Goal: Book appointment/travel/reservation

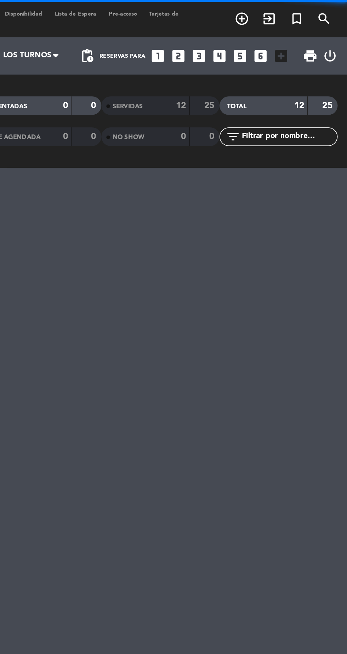
click at [276, 35] on icon "looks_4" at bounding box center [274, 31] width 9 height 9
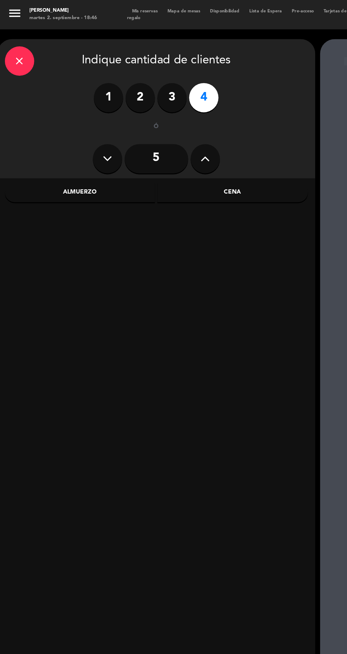
click at [177, 142] on div "Cena" at bounding box center [168, 139] width 109 height 14
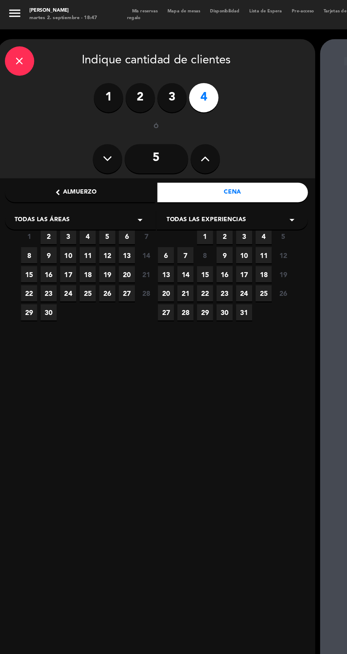
click at [34, 173] on span "2" at bounding box center [35, 171] width 12 height 12
click at [49, 172] on span "3" at bounding box center [50, 171] width 12 height 12
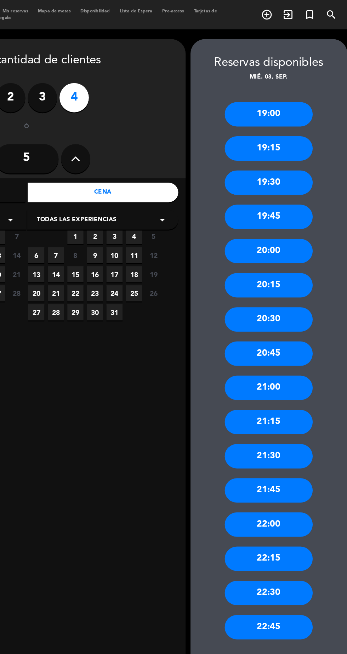
click at [305, 283] on div "21:00" at bounding box center [288, 281] width 64 height 18
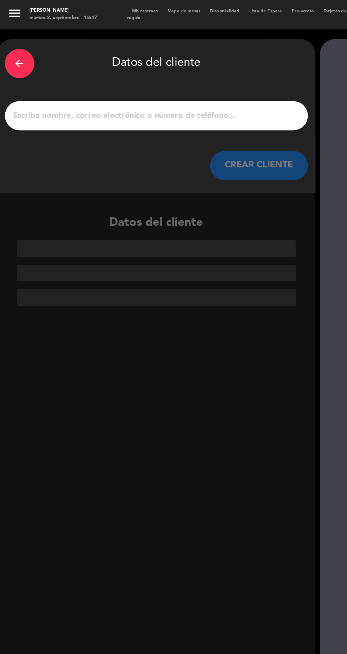
click at [177, 82] on input "1" at bounding box center [113, 84] width 209 height 10
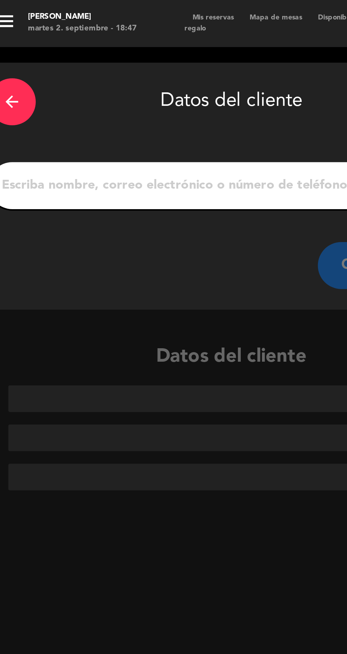
click at [120, 87] on input "1" at bounding box center [113, 84] width 209 height 10
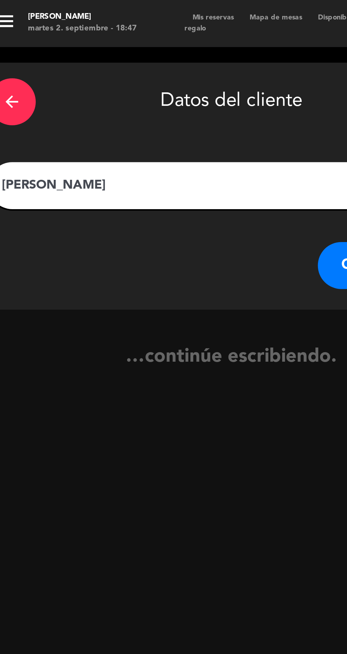
type input "[PERSON_NAME]"
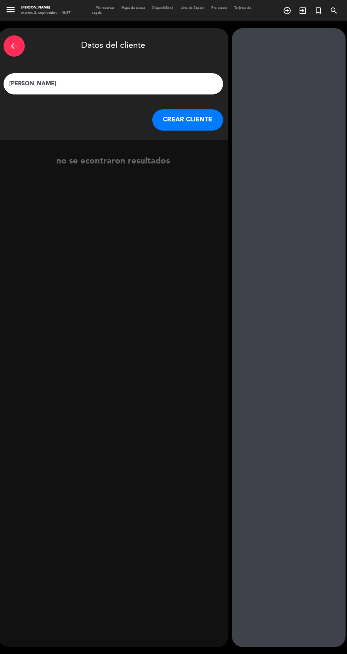
scroll to position [45, 0]
click at [208, 109] on button "CREAR CLIENTE" at bounding box center [187, 119] width 71 height 21
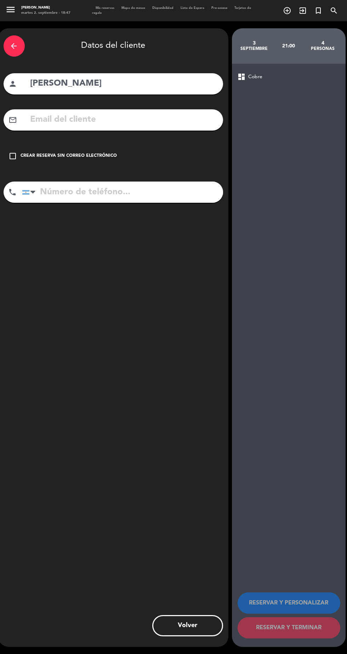
click at [112, 145] on div "check_box_outline_blank Crear reserva sin correo electrónico" at bounding box center [113, 155] width 219 height 21
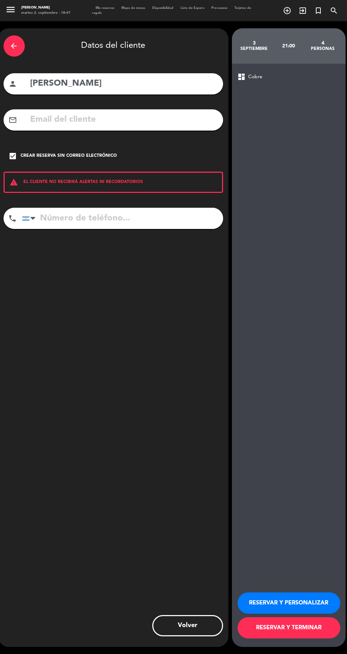
click at [311, 609] on button "RESERVAR Y PERSONALIZAR" at bounding box center [288, 602] width 103 height 21
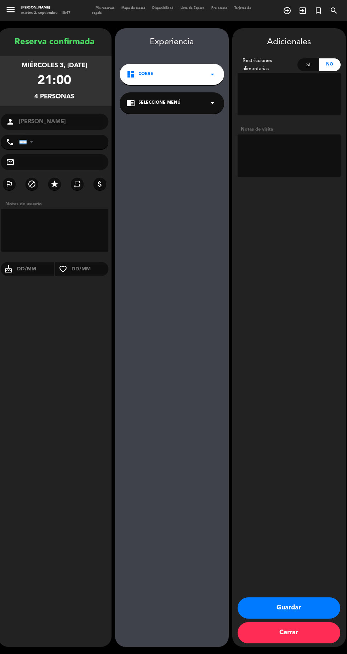
scroll to position [28, 0]
click at [297, 139] on textarea at bounding box center [288, 155] width 103 height 42
type textarea "10%"
click at [306, 617] on button "Guardar" at bounding box center [288, 607] width 103 height 21
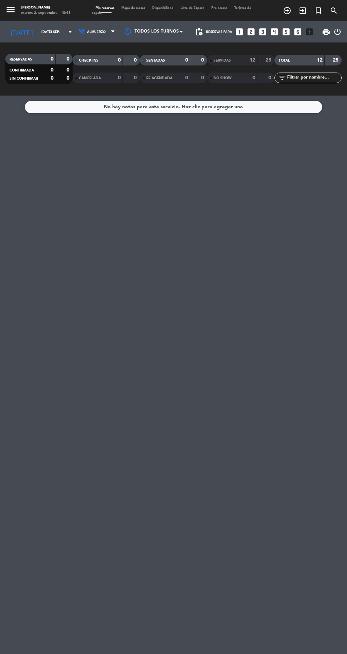
click at [41, 34] on input "[DATE] sep." at bounding box center [60, 32] width 45 height 11
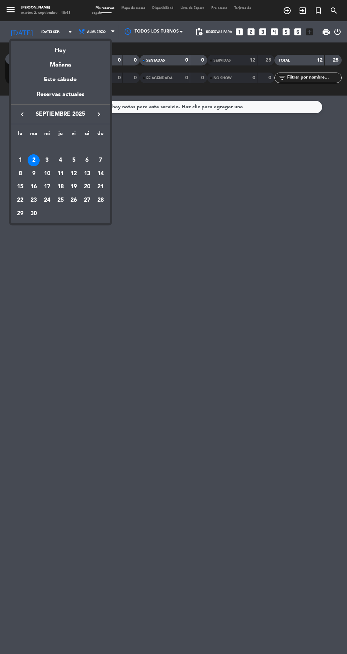
click at [199, 168] on div at bounding box center [173, 327] width 347 height 654
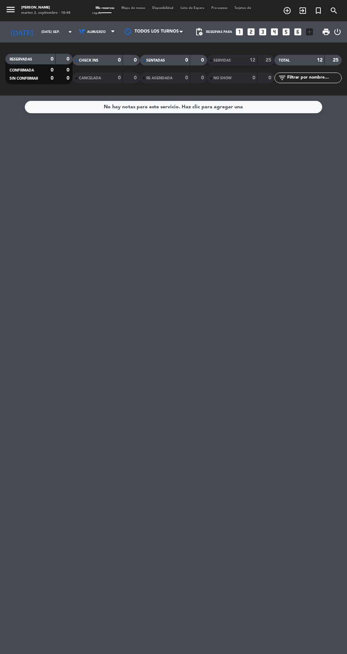
click at [40, 32] on input "[DATE] sep." at bounding box center [60, 32] width 45 height 11
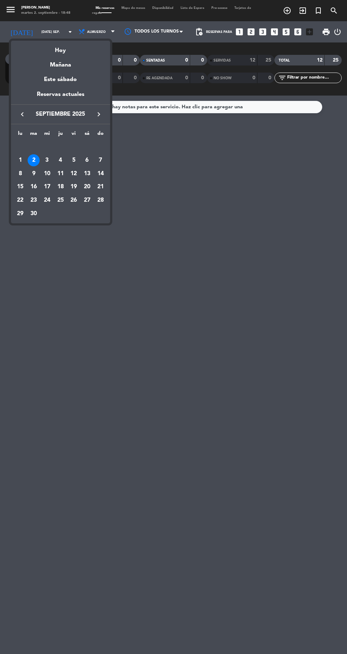
click at [33, 160] on div "2" at bounding box center [34, 160] width 12 height 12
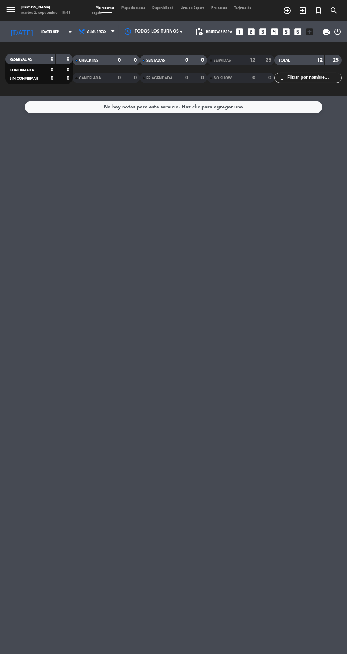
click at [52, 32] on input "[DATE] sep." at bounding box center [60, 32] width 45 height 11
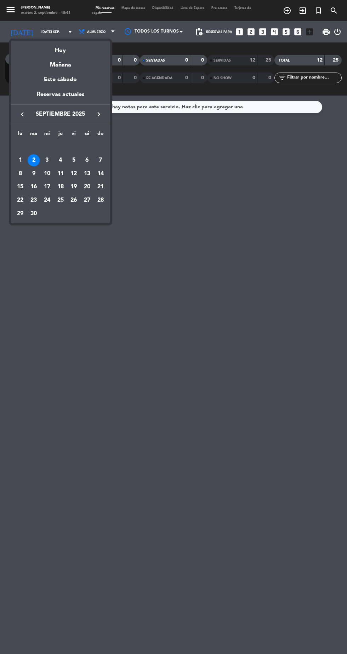
click at [15, 162] on div "1" at bounding box center [20, 160] width 12 height 12
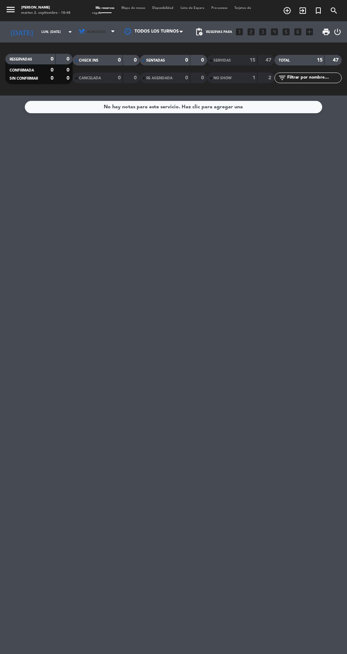
click at [114, 31] on icon at bounding box center [112, 32] width 3 height 6
click at [102, 82] on div "menu Hierro Bodegón martes 2. septiembre - 18:48 Mis reservas Mapa de mesas Dis…" at bounding box center [173, 48] width 347 height 96
click at [52, 32] on input "lun. [DATE]" at bounding box center [60, 32] width 45 height 11
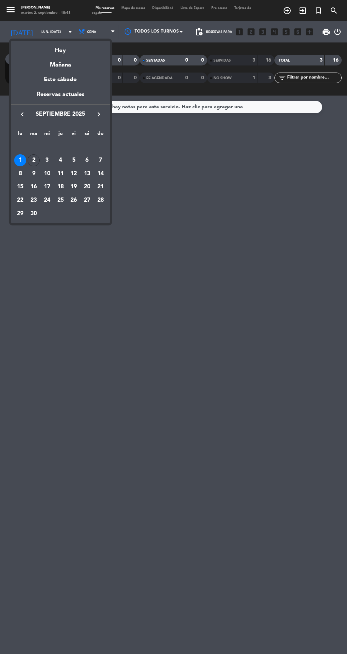
click at [34, 173] on div "9" at bounding box center [34, 174] width 12 height 12
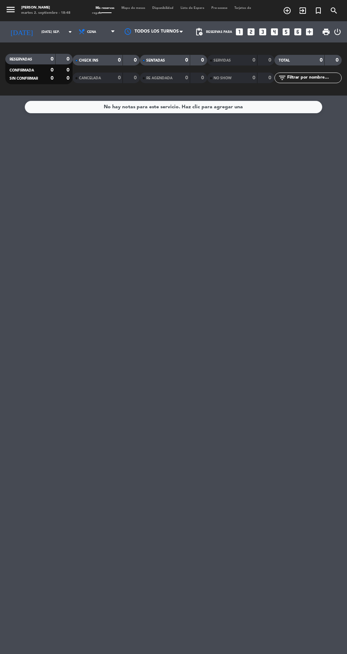
click at [48, 32] on input "[DATE] sep." at bounding box center [60, 32] width 45 height 11
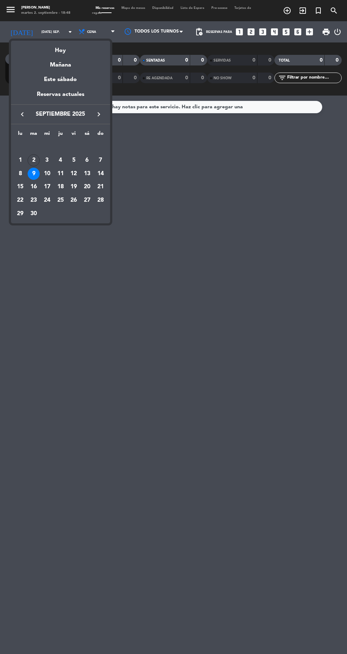
click at [35, 161] on div "2" at bounding box center [34, 160] width 12 height 12
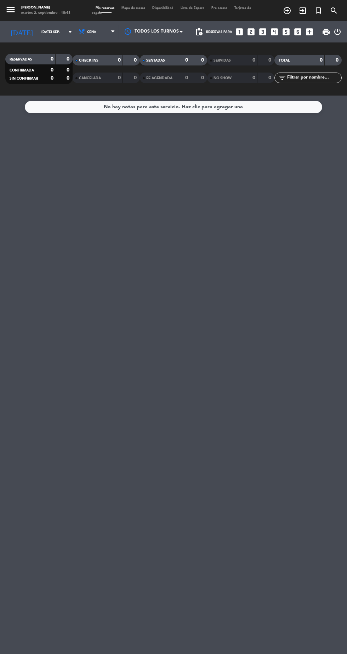
type input "[DATE] sep."
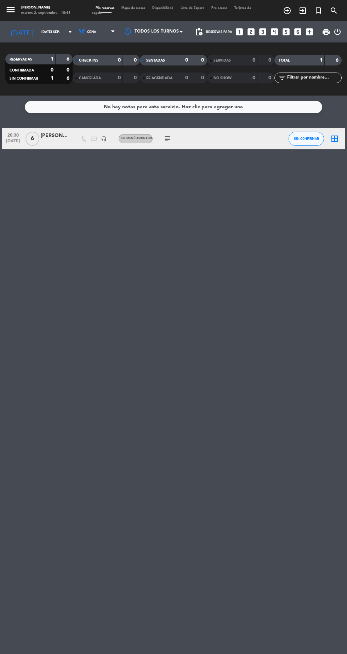
click at [166, 153] on div "No hay notas para este servicio. Haz clic para agregar una 20:30 [DATE] 6 [PERS…" at bounding box center [173, 375] width 347 height 558
